Goal: Use online tool/utility: Utilize a website feature to perform a specific function

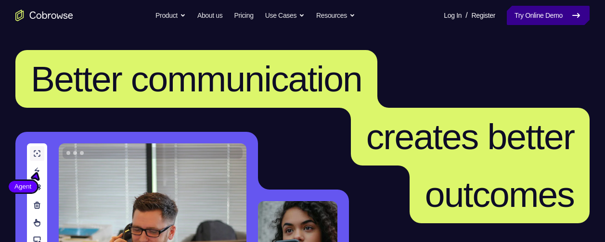
click at [543, 14] on link "Try Online Demo" at bounding box center [548, 15] width 83 height 19
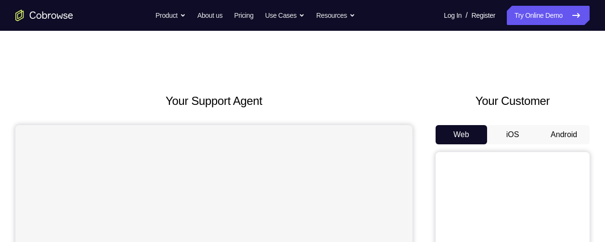
click at [563, 130] on button "Android" at bounding box center [564, 134] width 52 height 19
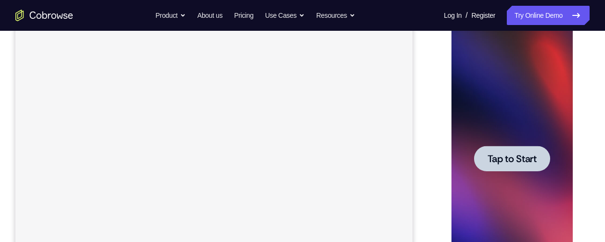
scroll to position [155, 0]
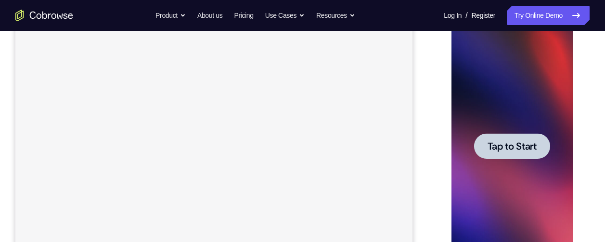
click at [510, 147] on span "Tap to Start" at bounding box center [511, 147] width 49 height 10
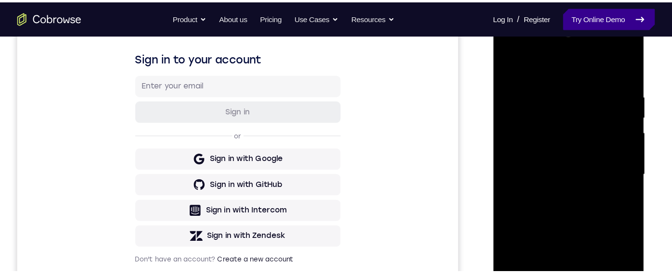
scroll to position [145, 0]
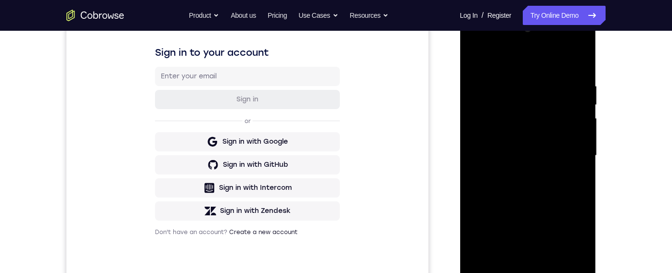
drag, startPoint x: 584, startPoint y: 7, endPoint x: 57, endPoint y: 195, distance: 559.5
click at [444, 89] on div "Your Support Agent Your Customer Web iOS Android" at bounding box center [335, 125] width 539 height 356
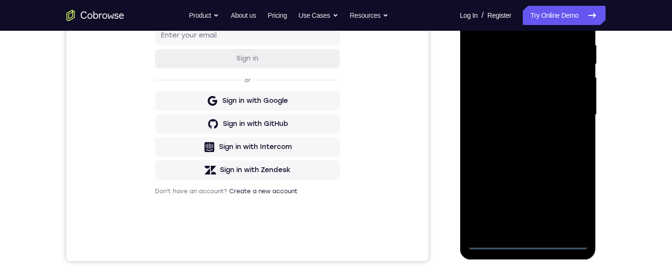
click at [527, 242] on div at bounding box center [527, 115] width 121 height 270
click at [567, 205] on div at bounding box center [527, 115] width 121 height 270
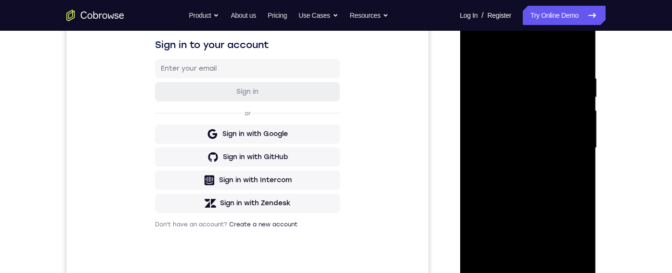
click at [509, 56] on div at bounding box center [527, 148] width 121 height 270
click at [568, 147] on div at bounding box center [527, 148] width 121 height 270
click at [518, 165] on div at bounding box center [527, 148] width 121 height 270
click at [494, 137] on div at bounding box center [527, 148] width 121 height 270
click at [492, 126] on div at bounding box center [527, 148] width 121 height 270
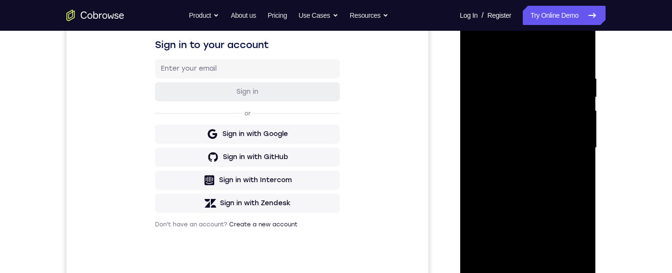
click at [498, 147] on div at bounding box center [527, 148] width 121 height 270
click at [521, 177] on div at bounding box center [527, 148] width 121 height 270
click at [581, 63] on div at bounding box center [527, 148] width 121 height 270
drag, startPoint x: 537, startPoint y: 192, endPoint x: 541, endPoint y: 155, distance: 37.8
click at [541, 155] on div at bounding box center [527, 148] width 121 height 270
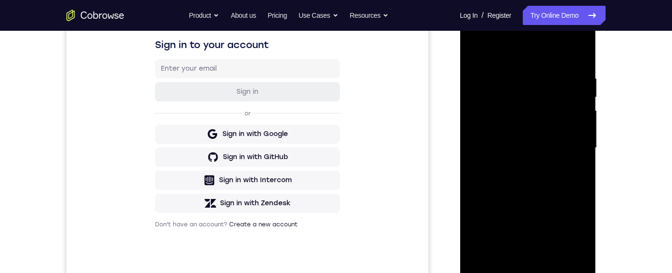
click at [584, 154] on div at bounding box center [527, 148] width 121 height 270
drag, startPoint x: 524, startPoint y: 194, endPoint x: 527, endPoint y: 94, distance: 99.2
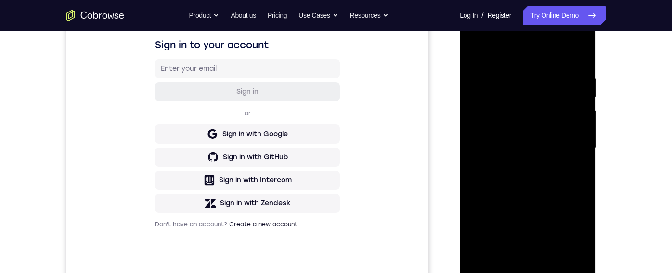
click at [529, 80] on div at bounding box center [527, 148] width 121 height 270
drag, startPoint x: 526, startPoint y: 219, endPoint x: 540, endPoint y: 117, distance: 103.0
click at [540, 117] on div at bounding box center [527, 148] width 121 height 270
drag, startPoint x: 553, startPoint y: 159, endPoint x: 554, endPoint y: 72, distance: 87.6
click at [554, 72] on div at bounding box center [527, 148] width 121 height 270
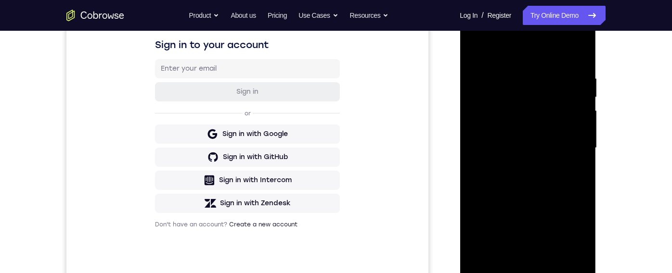
drag, startPoint x: 564, startPoint y: 206, endPoint x: 561, endPoint y: 107, distance: 99.2
click at [561, 107] on div at bounding box center [527, 148] width 121 height 270
drag, startPoint x: 543, startPoint y: 209, endPoint x: 543, endPoint y: 189, distance: 20.2
click at [543, 189] on div at bounding box center [527, 148] width 121 height 270
click at [583, 150] on div at bounding box center [527, 148] width 121 height 270
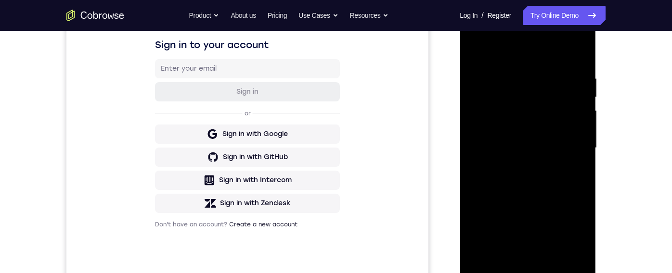
click at [583, 150] on div at bounding box center [527, 148] width 121 height 270
drag, startPoint x: 523, startPoint y: 202, endPoint x: 542, endPoint y: 97, distance: 106.2
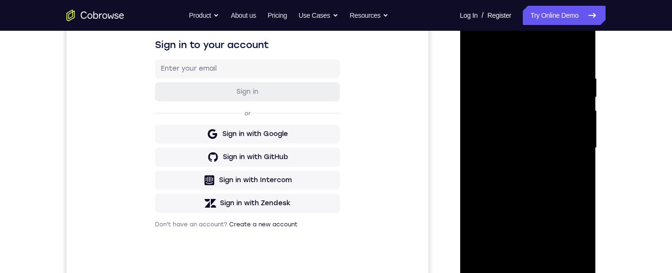
click at [542, 97] on div at bounding box center [527, 148] width 121 height 270
drag, startPoint x: 537, startPoint y: 205, endPoint x: 554, endPoint y: 102, distance: 103.9
click at [551, 96] on div at bounding box center [527, 148] width 121 height 270
click at [585, 159] on div at bounding box center [527, 148] width 121 height 270
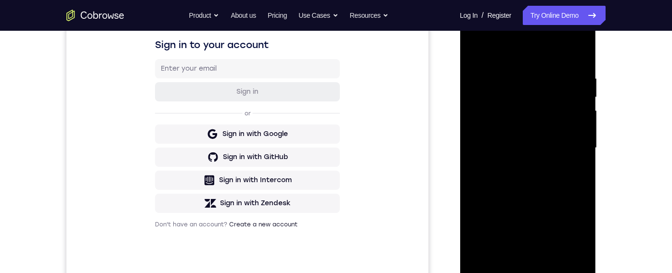
drag, startPoint x: 521, startPoint y: 187, endPoint x: 557, endPoint y: 28, distance: 162.4
click at [557, 28] on div at bounding box center [527, 148] width 121 height 270
drag, startPoint x: 532, startPoint y: 187, endPoint x: 534, endPoint y: 99, distance: 88.2
click at [534, 99] on div at bounding box center [527, 148] width 121 height 270
drag, startPoint x: 519, startPoint y: 186, endPoint x: 535, endPoint y: 82, distance: 104.7
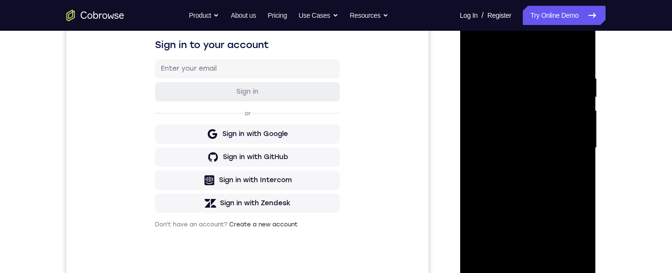
click at [538, 54] on div at bounding box center [527, 148] width 121 height 270
drag, startPoint x: 544, startPoint y: 208, endPoint x: 553, endPoint y: 127, distance: 81.8
click at [549, 125] on div at bounding box center [527, 148] width 121 height 270
click at [583, 154] on div at bounding box center [527, 148] width 121 height 270
drag, startPoint x: 546, startPoint y: 166, endPoint x: 556, endPoint y: 54, distance: 112.6
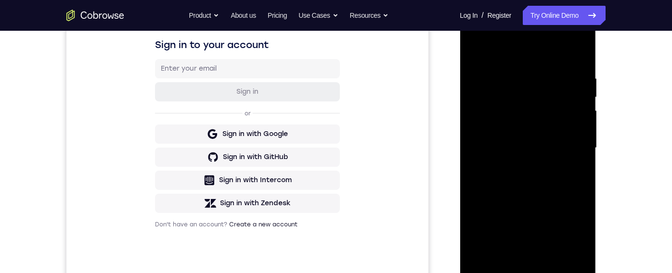
click at [568, 9] on div at bounding box center [528, 149] width 136 height 287
drag, startPoint x: 539, startPoint y: 177, endPoint x: 548, endPoint y: 130, distance: 48.5
click at [548, 130] on div at bounding box center [527, 148] width 121 height 270
click at [580, 157] on div at bounding box center [527, 148] width 121 height 270
drag, startPoint x: 546, startPoint y: 212, endPoint x: 568, endPoint y: 92, distance: 121.4
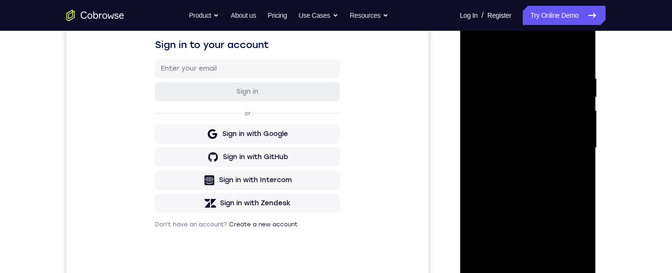
click at [568, 92] on div at bounding box center [527, 148] width 121 height 270
drag, startPoint x: 533, startPoint y: 221, endPoint x: 550, endPoint y: 130, distance: 92.0
click at [547, 129] on div at bounding box center [527, 148] width 121 height 270
click at [582, 160] on div at bounding box center [527, 148] width 121 height 270
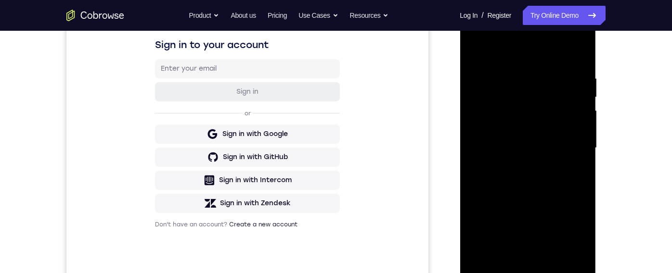
drag, startPoint x: 518, startPoint y: 196, endPoint x: 536, endPoint y: 95, distance: 103.3
click at [536, 95] on div at bounding box center [527, 148] width 121 height 270
drag, startPoint x: 524, startPoint y: 212, endPoint x: 547, endPoint y: 115, distance: 99.5
click at [534, 97] on div at bounding box center [527, 148] width 121 height 270
click at [580, 152] on div at bounding box center [527, 148] width 121 height 270
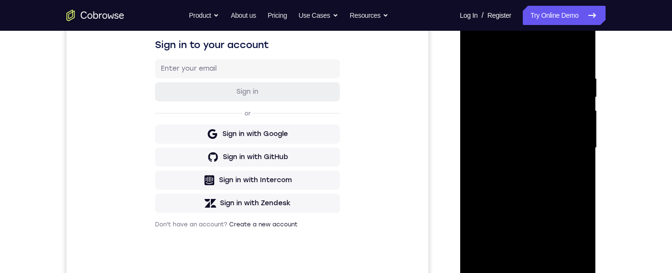
drag, startPoint x: 511, startPoint y: 201, endPoint x: 525, endPoint y: 114, distance: 87.9
click at [533, 83] on div at bounding box center [527, 148] width 121 height 270
drag, startPoint x: 527, startPoint y: 233, endPoint x: 549, endPoint y: 128, distance: 107.3
click at [549, 128] on div at bounding box center [527, 148] width 121 height 270
click at [582, 162] on div at bounding box center [527, 148] width 121 height 270
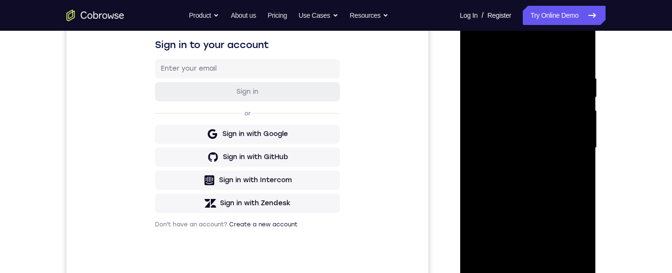
click at [582, 156] on div at bounding box center [527, 148] width 121 height 270
click at [475, 162] on div at bounding box center [527, 148] width 121 height 270
click at [474, 160] on div at bounding box center [527, 148] width 121 height 270
drag, startPoint x: 556, startPoint y: 197, endPoint x: 556, endPoint y: 155, distance: 42.9
click at [556, 155] on div at bounding box center [527, 148] width 121 height 270
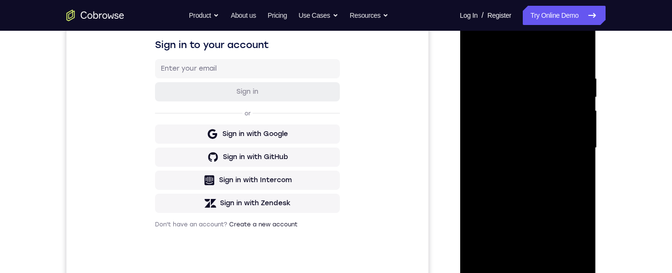
scroll to position [184, 0]
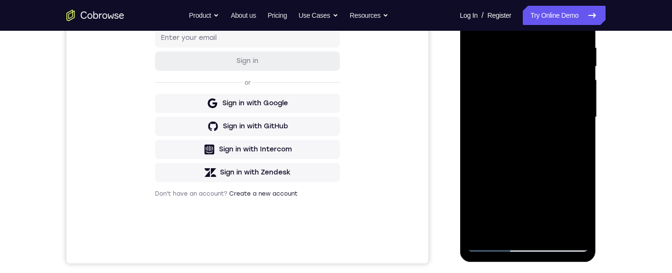
click at [498, 169] on div at bounding box center [527, 118] width 121 height 270
click at [495, 66] on div at bounding box center [527, 118] width 121 height 270
click at [531, 224] on div at bounding box center [527, 118] width 121 height 270
drag, startPoint x: 529, startPoint y: 180, endPoint x: 534, endPoint y: 63, distance: 117.1
click at [534, 63] on div at bounding box center [527, 118] width 121 height 270
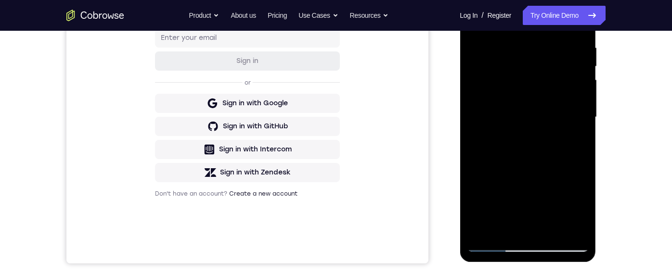
scroll to position [192, 0]
